Goal: Task Accomplishment & Management: Use online tool/utility

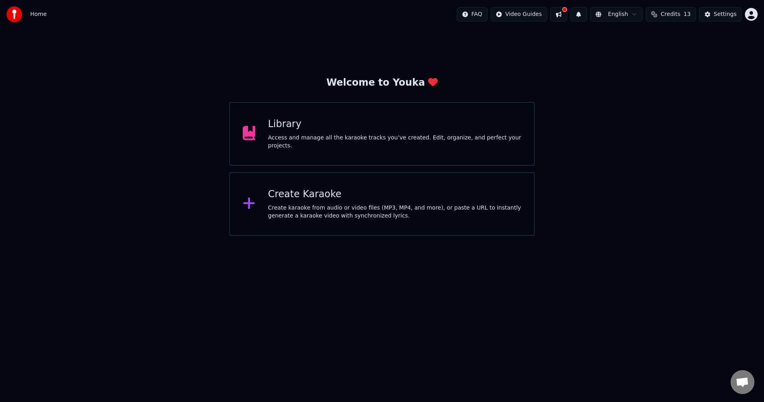
click at [342, 203] on div "Create Karaoke Create karaoke from audio or video files (MP3, MP4, and more), o…" at bounding box center [394, 204] width 253 height 32
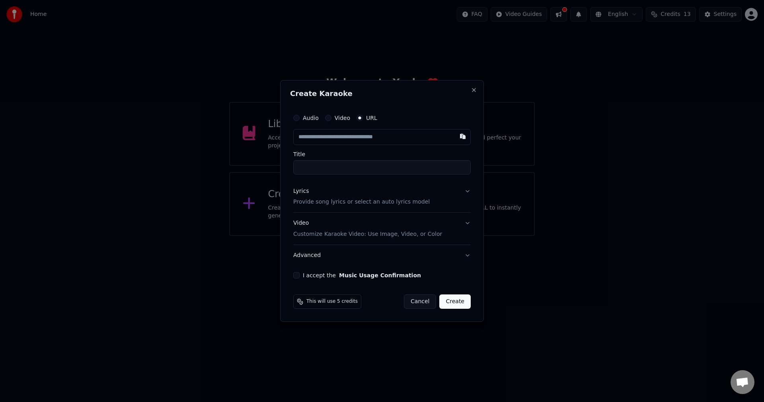
click at [314, 117] on label "Audio" at bounding box center [311, 118] width 16 height 6
click at [300, 117] on button "Audio" at bounding box center [296, 118] width 6 height 6
click at [433, 297] on button "Cancel" at bounding box center [420, 301] width 32 height 14
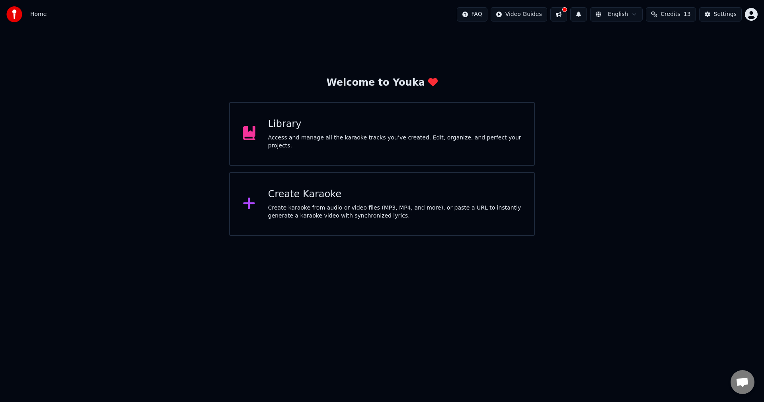
click at [289, 219] on div "Create karaoke from audio or video files (MP3, MP4, and more), or paste a URL t…" at bounding box center [394, 212] width 253 height 16
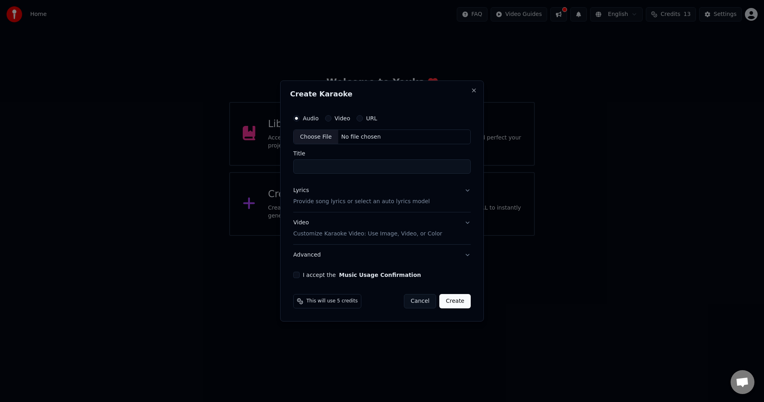
click at [335, 119] on label "Video" at bounding box center [343, 118] width 16 height 6
click at [331, 119] on button "Video" at bounding box center [328, 118] width 6 height 6
click at [354, 138] on div "No file chosen" at bounding box center [361, 137] width 46 height 8
type input "**********"
click at [297, 275] on button "I accept the Music Usage Confirmation" at bounding box center [295, 274] width 6 height 6
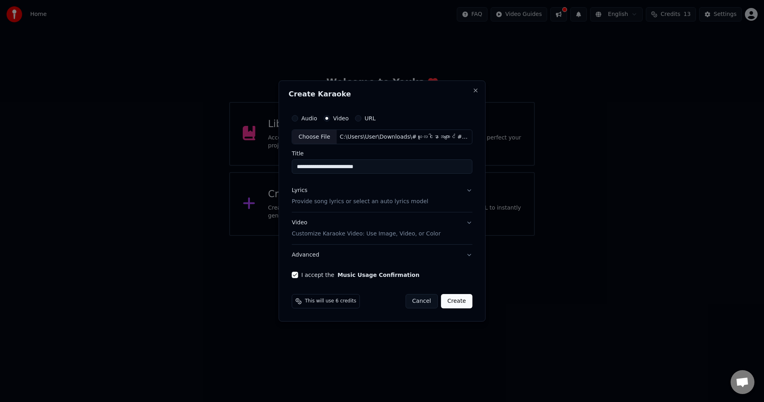
click at [463, 302] on button "Create" at bounding box center [456, 301] width 31 height 14
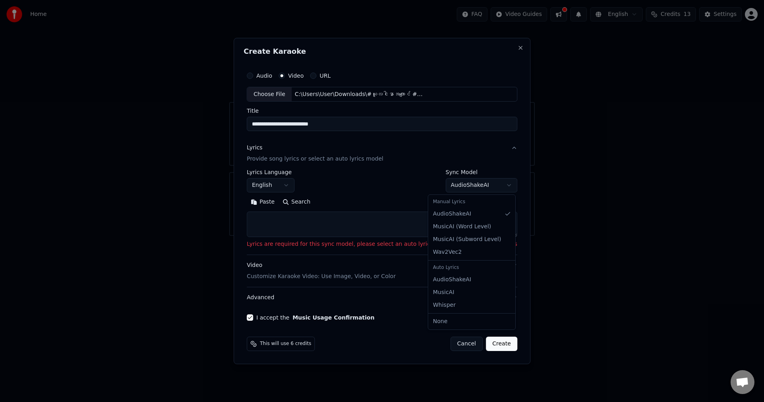
click at [477, 186] on body "**********" at bounding box center [382, 118] width 764 height 236
select select "****"
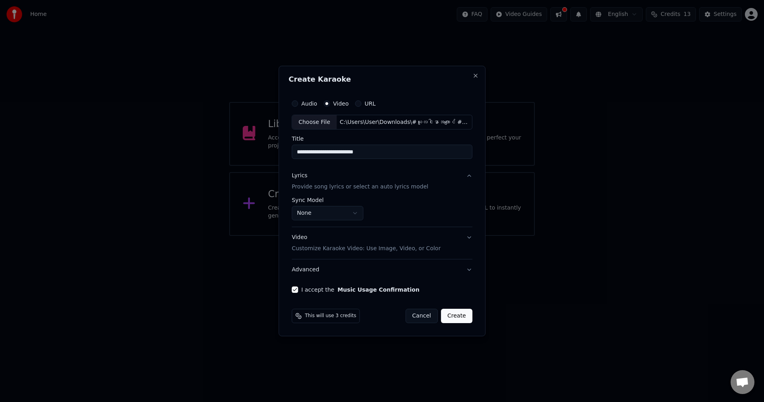
click at [463, 313] on button "Create" at bounding box center [456, 315] width 31 height 14
click at [462, 268] on button "Advanced" at bounding box center [382, 269] width 181 height 21
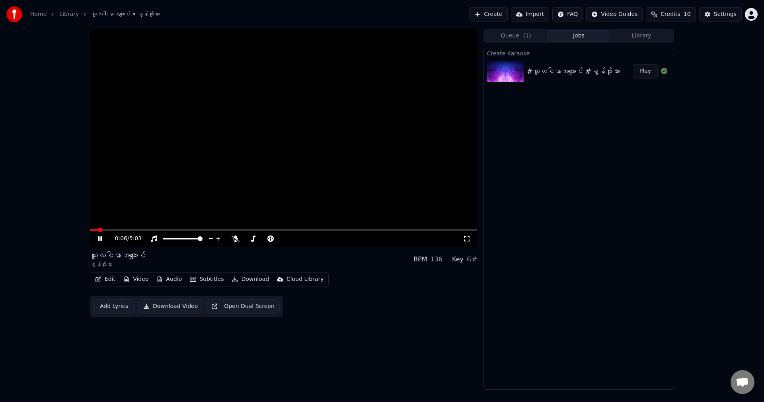
click at [328, 135] on video at bounding box center [283, 138] width 387 height 218
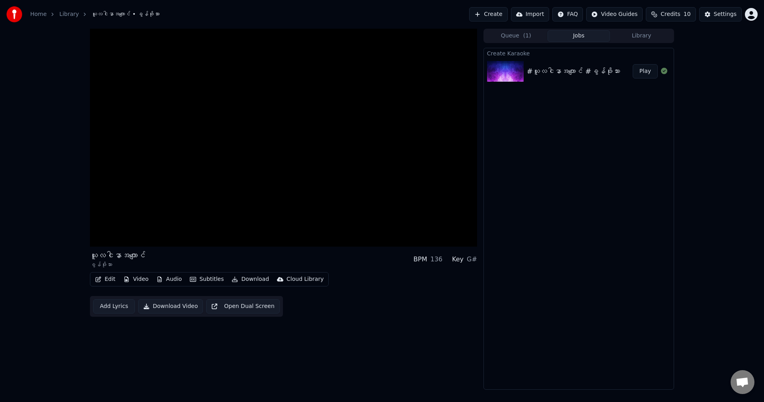
click at [516, 220] on div "Create Karaoke #ယူလငါနာအကျောင် #ခွန်ဖိုးသား Play" at bounding box center [578, 218] width 191 height 341
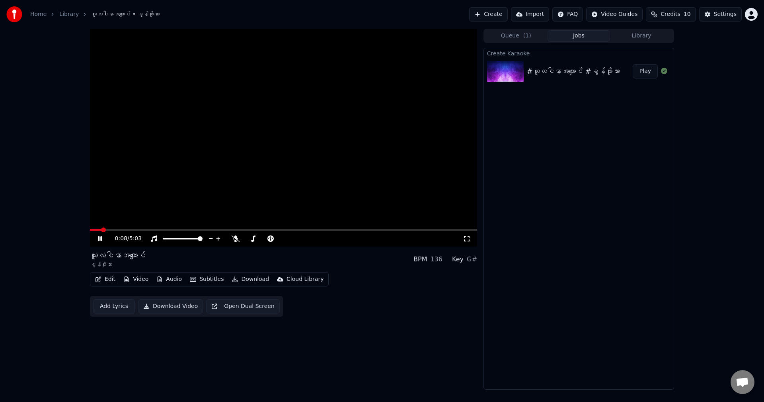
click at [394, 182] on video at bounding box center [283, 138] width 387 height 218
click at [167, 228] on video at bounding box center [283, 138] width 387 height 218
click at [157, 200] on video at bounding box center [283, 138] width 387 height 218
click at [163, 239] on span at bounding box center [163, 239] width 0 height 2
click at [181, 228] on video at bounding box center [283, 138] width 387 height 218
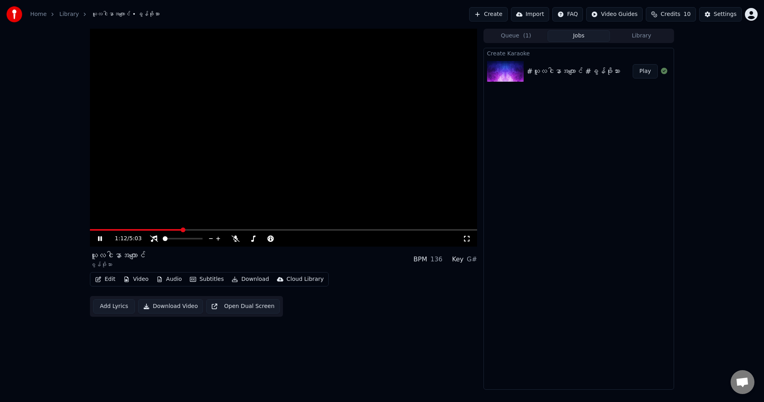
click at [181, 230] on span at bounding box center [283, 230] width 387 height 2
click at [213, 228] on video at bounding box center [283, 138] width 387 height 218
click at [183, 306] on button "Download Video" at bounding box center [170, 306] width 65 height 14
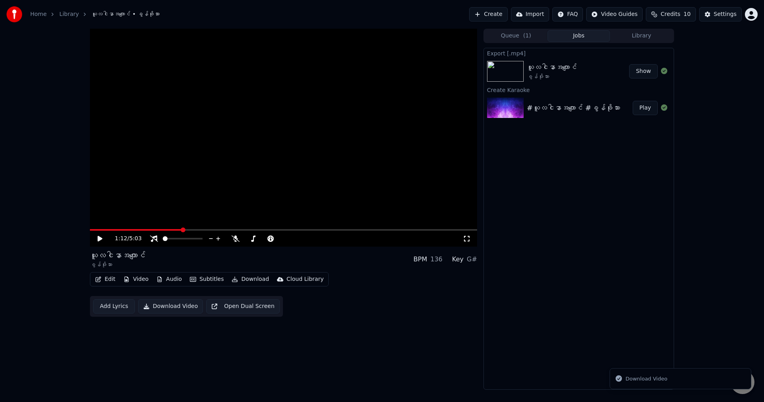
click at [675, 19] on button "Credits 10" at bounding box center [671, 14] width 50 height 14
